Goal: Navigation & Orientation: Find specific page/section

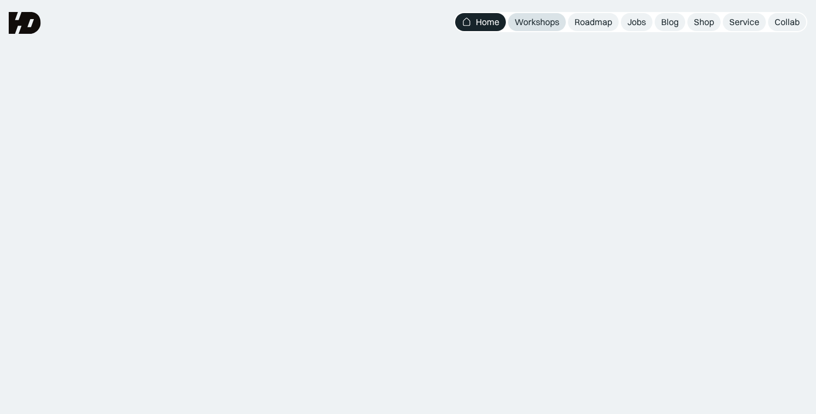
click at [534, 29] on link "Workshops" at bounding box center [537, 22] width 58 height 18
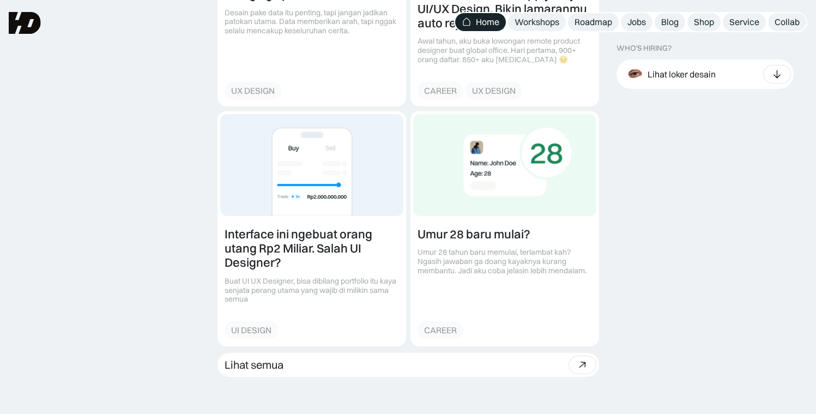
scroll to position [1421, 0]
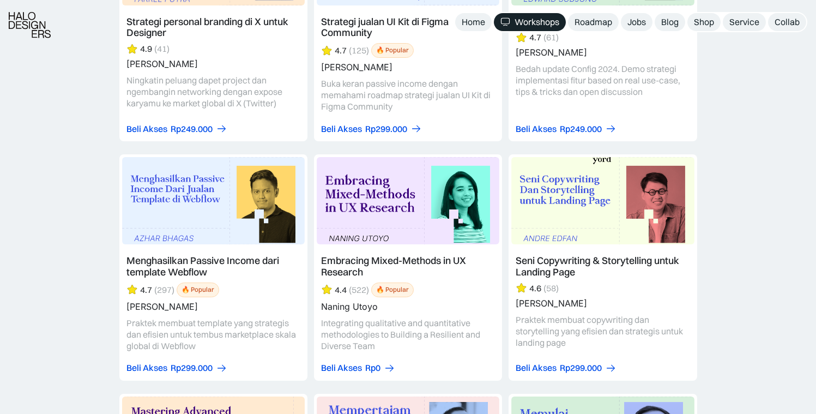
scroll to position [2862, 0]
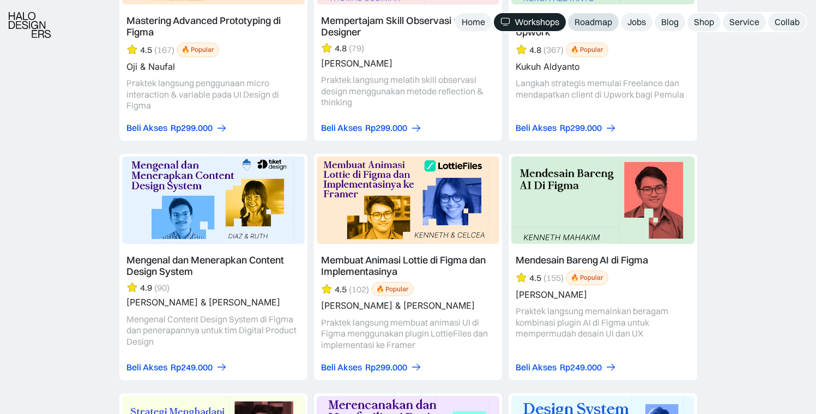
click at [589, 26] on div "Roadmap" at bounding box center [593, 21] width 38 height 11
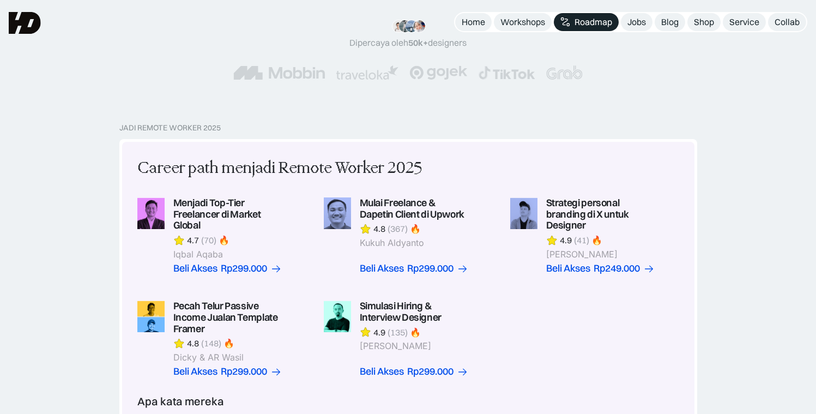
scroll to position [64, 0]
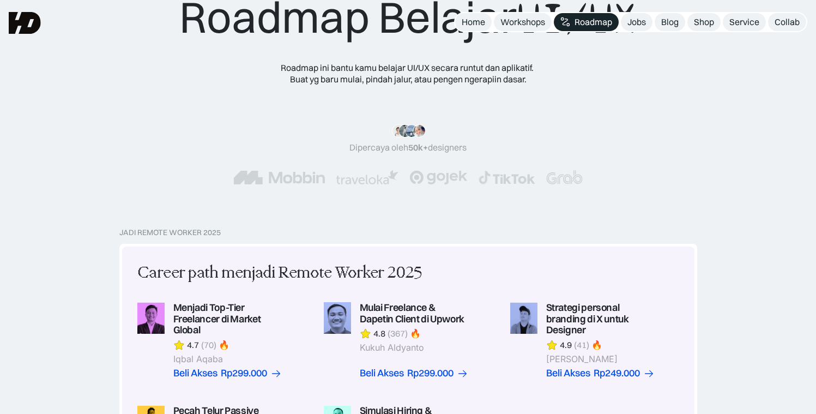
click at [647, 12] on nav "Home Workshops Roadmap Jobs Blog Shop Service Collab" at bounding box center [630, 22] width 353 height 20
click at [639, 20] on div "Jobs" at bounding box center [636, 21] width 19 height 11
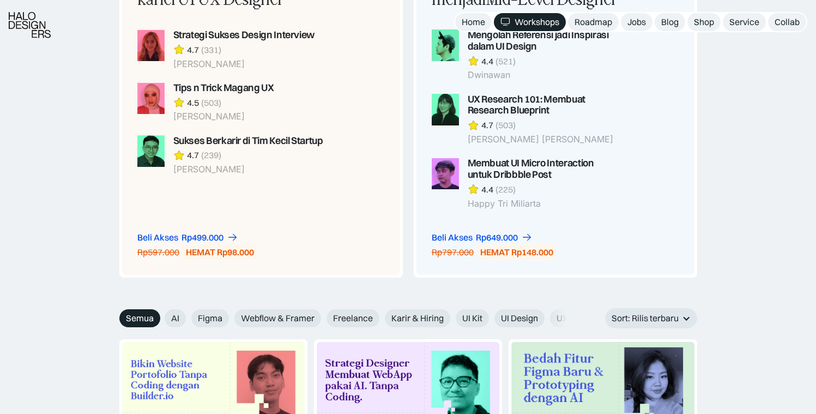
scroll to position [974, 0]
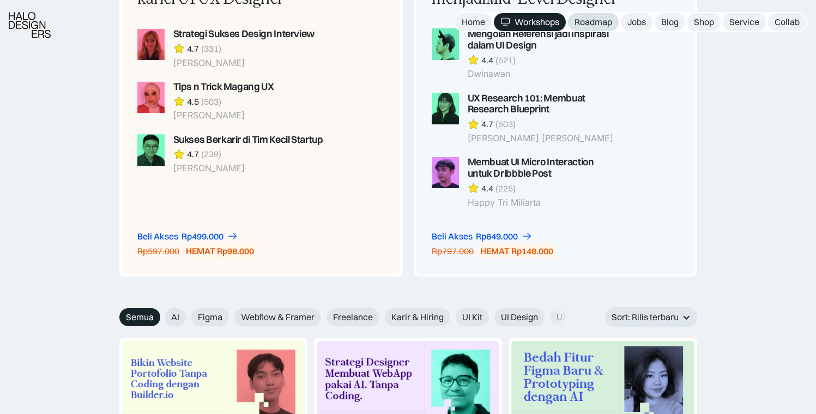
click at [591, 28] on link "Roadmap" at bounding box center [593, 22] width 51 height 18
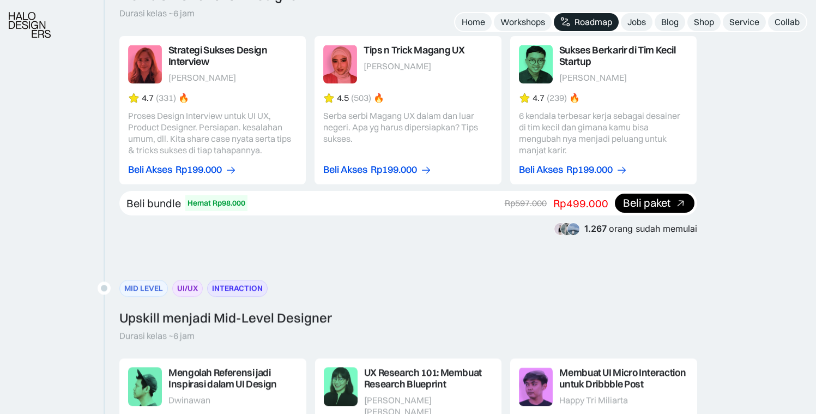
scroll to position [1478, 0]
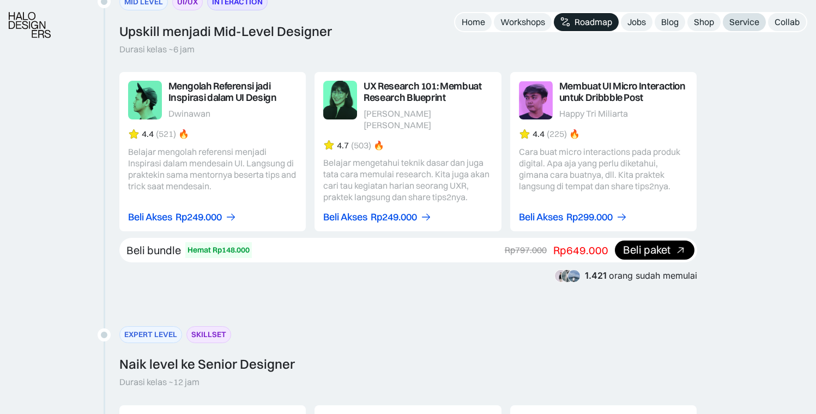
click at [737, 25] on div "Service" at bounding box center [744, 21] width 30 height 11
click at [740, 22] on div "Service" at bounding box center [744, 21] width 30 height 11
click at [473, 26] on div "Home" at bounding box center [472, 21] width 23 height 11
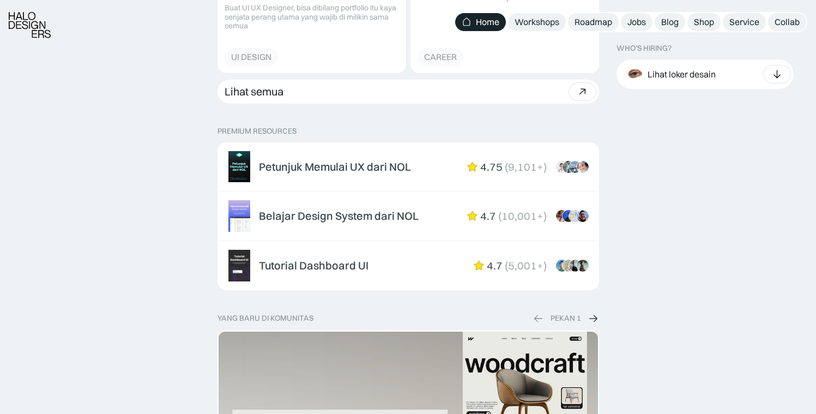
scroll to position [1694, 0]
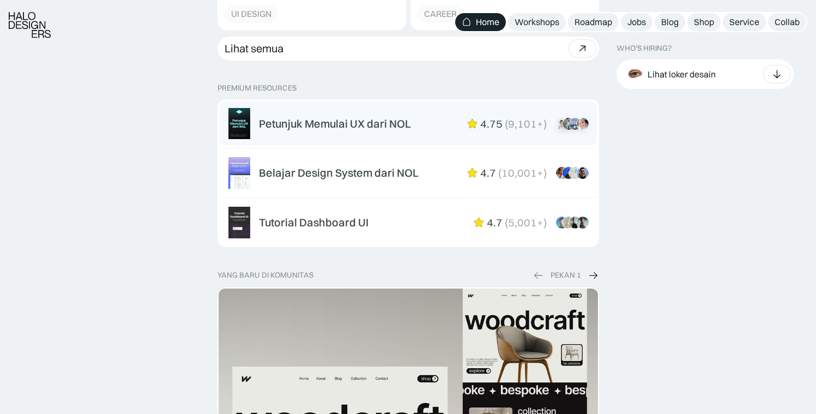
click at [352, 126] on div "Petunjuk Memulai UX dari NOL" at bounding box center [335, 123] width 152 height 13
